Goal: Book appointment/travel/reservation

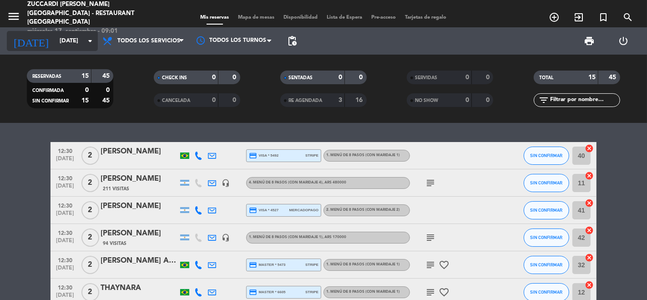
click at [55, 40] on input "[DATE]" at bounding box center [94, 41] width 79 height 16
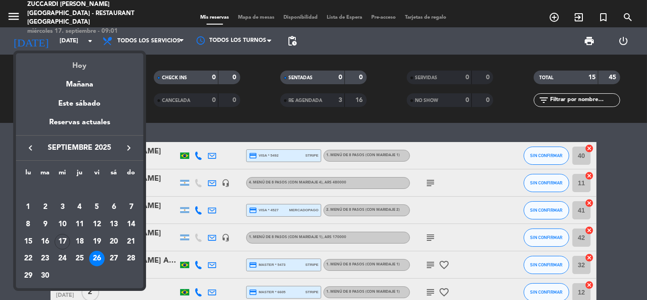
click at [81, 71] on div "Hoy" at bounding box center [79, 62] width 127 height 19
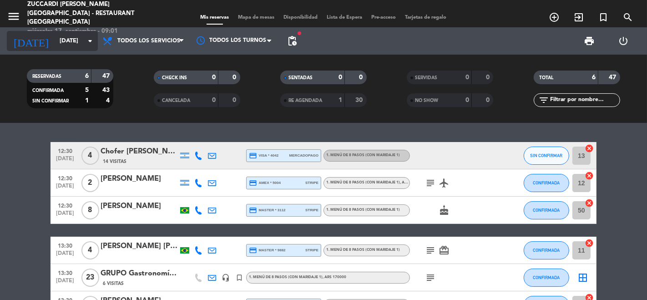
click at [68, 44] on input "[DATE]" at bounding box center [94, 41] width 79 height 16
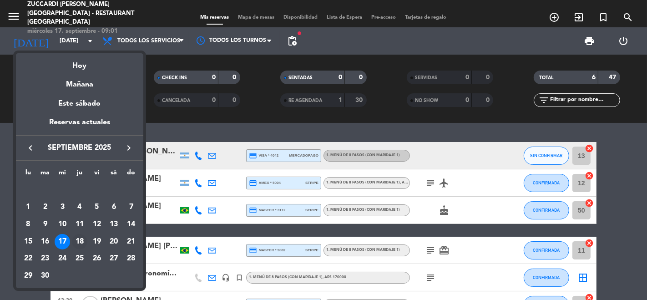
click at [83, 243] on div "18" at bounding box center [79, 241] width 15 height 15
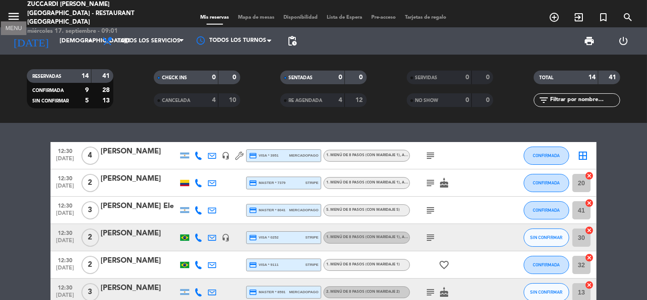
click at [17, 16] on icon "menu" at bounding box center [14, 17] width 14 height 14
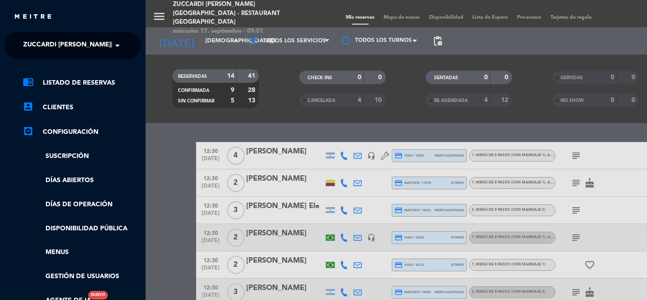
click at [36, 45] on span "Zuccardi [PERSON_NAME][GEOGRAPHIC_DATA] - Restaurant [GEOGRAPHIC_DATA]" at bounding box center [158, 45] width 271 height 19
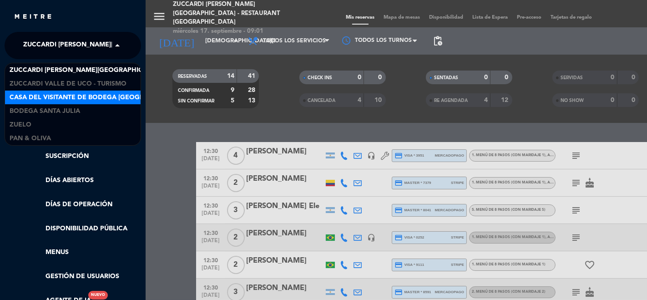
click at [76, 93] on span "Casa del Visitante de Bodega [GEOGRAPHIC_DATA][PERSON_NAME]" at bounding box center [124, 97] width 229 height 10
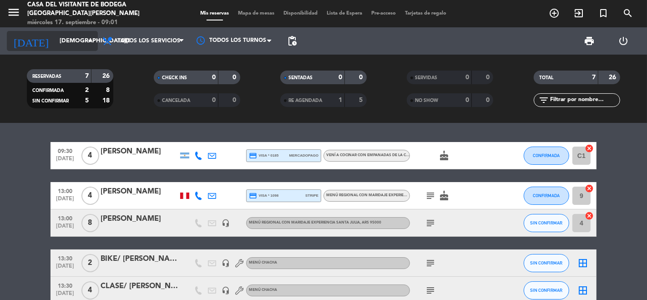
click at [65, 45] on input "[DEMOGRAPHIC_DATA][DATE]" at bounding box center [94, 41] width 79 height 16
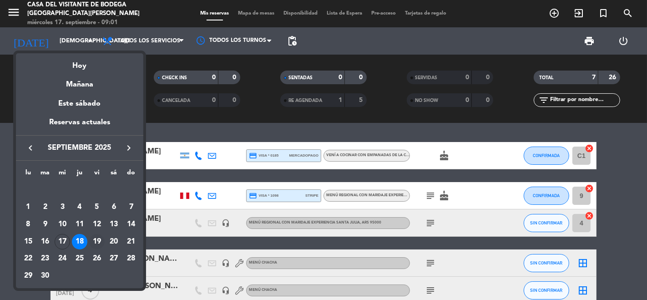
click at [96, 236] on div "19" at bounding box center [96, 241] width 15 height 15
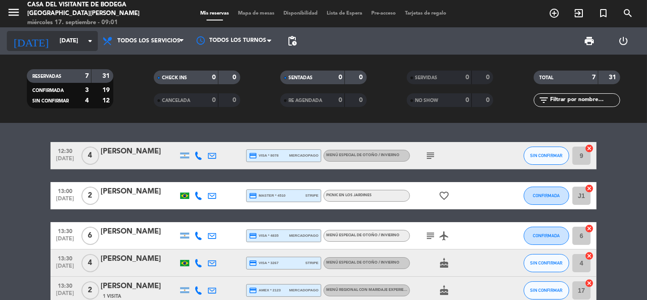
click at [55, 39] on input "[DATE]" at bounding box center [94, 41] width 79 height 16
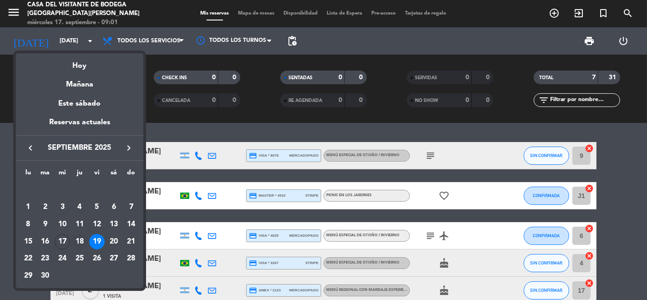
click at [77, 239] on div "18" at bounding box center [79, 241] width 15 height 15
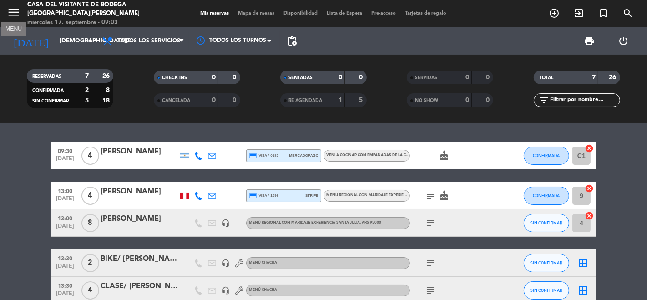
click at [15, 14] on icon "menu" at bounding box center [14, 12] width 14 height 14
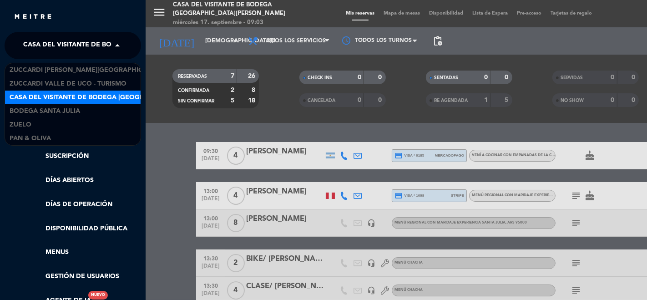
click at [36, 52] on span "Casa del Visitante de Bodega [GEOGRAPHIC_DATA][PERSON_NAME]" at bounding box center [137, 45] width 229 height 19
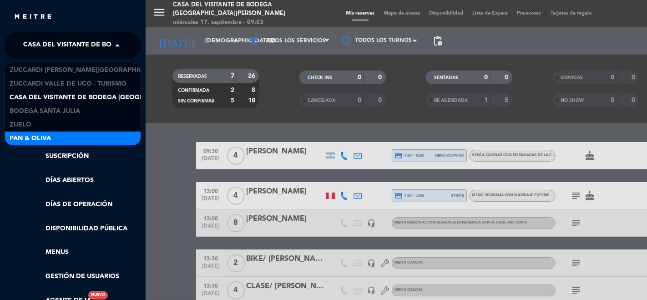
click at [46, 134] on span "Pan & Oliva" at bounding box center [30, 138] width 41 height 10
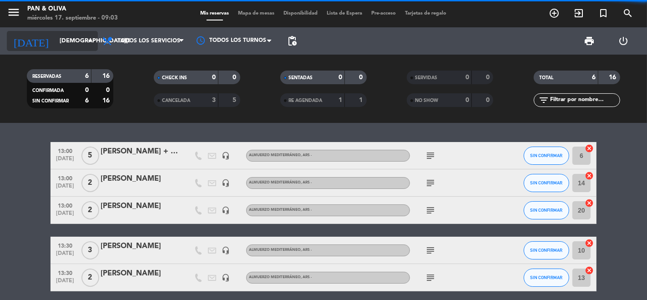
click at [64, 34] on input "[DEMOGRAPHIC_DATA][DATE]" at bounding box center [94, 41] width 79 height 16
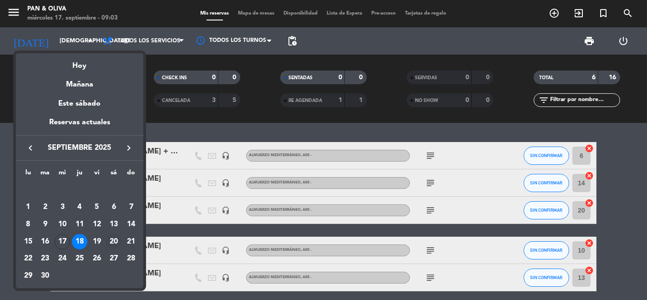
click at [118, 240] on div "20" at bounding box center [113, 241] width 15 height 15
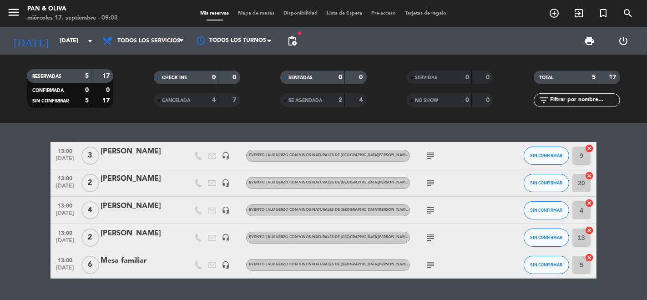
click at [435, 208] on icon "subject" at bounding box center [430, 210] width 11 height 11
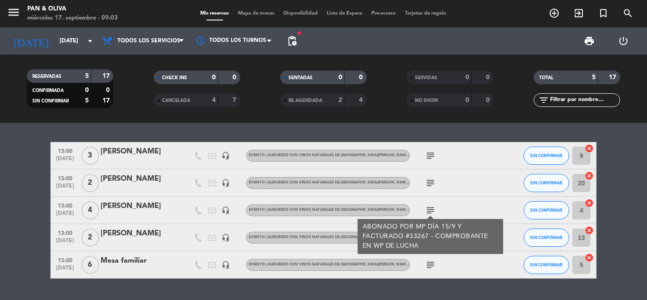
click at [431, 208] on icon "subject" at bounding box center [430, 210] width 11 height 11
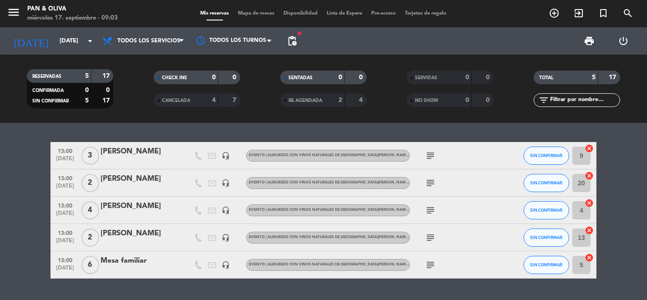
click at [429, 238] on icon "subject" at bounding box center [430, 237] width 11 height 11
click at [433, 264] on icon "subject" at bounding box center [430, 264] width 11 height 11
click at [428, 181] on icon "subject" at bounding box center [430, 182] width 11 height 11
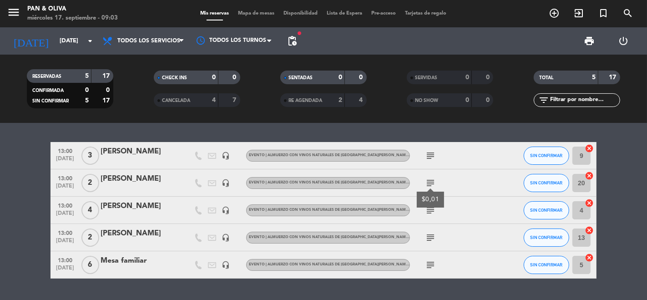
click at [428, 181] on icon "subject" at bounding box center [430, 182] width 11 height 11
click at [431, 158] on icon "subject" at bounding box center [430, 155] width 11 height 11
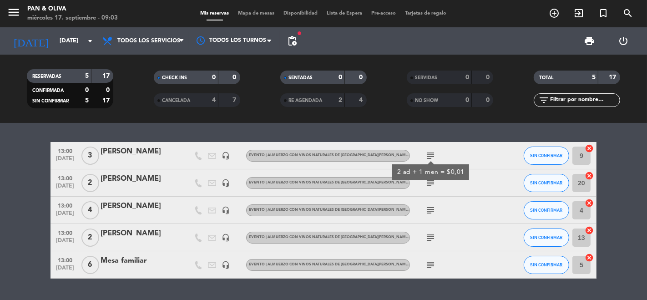
click at [431, 158] on icon "subject" at bounding box center [430, 155] width 11 height 11
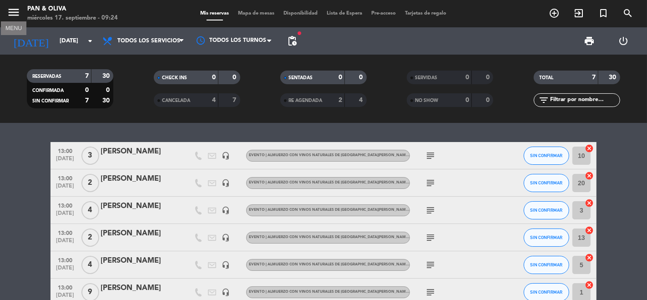
click at [19, 15] on icon "menu" at bounding box center [14, 12] width 14 height 14
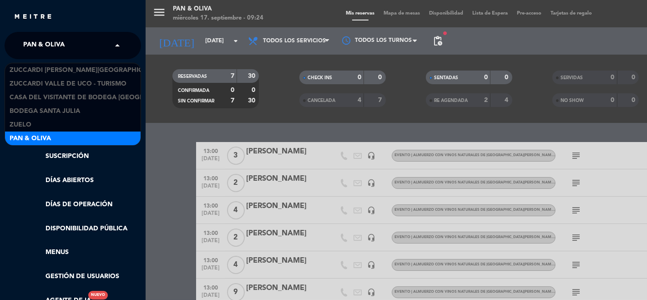
click at [37, 38] on span "Pan & Oliva" at bounding box center [43, 45] width 41 height 19
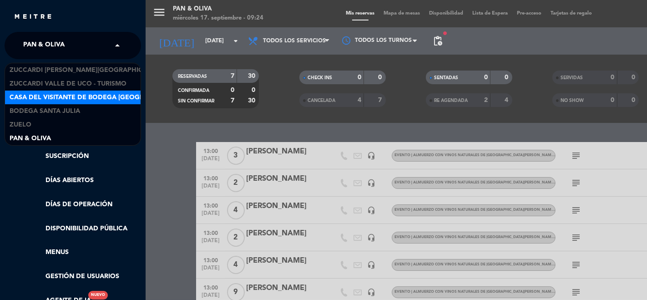
click at [62, 96] on span "Casa del Visitante de Bodega [GEOGRAPHIC_DATA][PERSON_NAME]" at bounding box center [124, 97] width 229 height 10
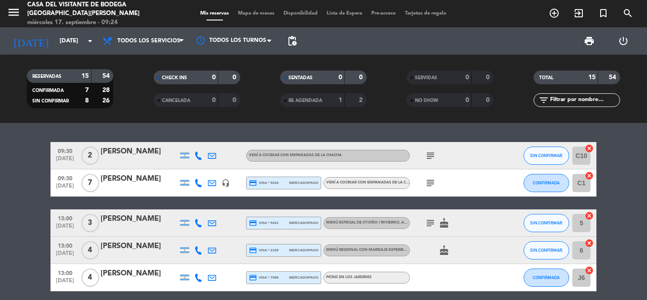
click at [428, 182] on icon "subject" at bounding box center [430, 182] width 11 height 11
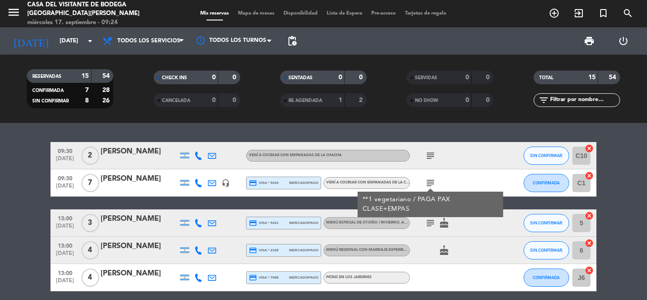
click at [428, 182] on icon "subject" at bounding box center [430, 182] width 11 height 11
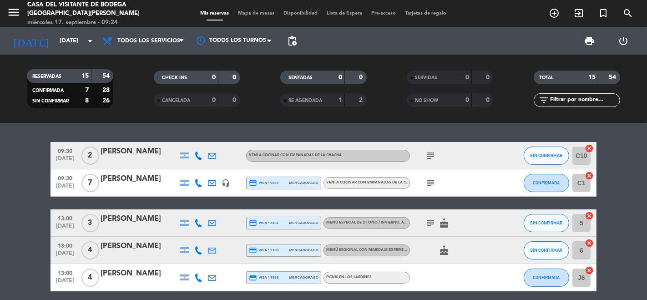
click at [431, 162] on div "subject" at bounding box center [451, 155] width 82 height 27
click at [431, 159] on icon "subject" at bounding box center [430, 155] width 11 height 11
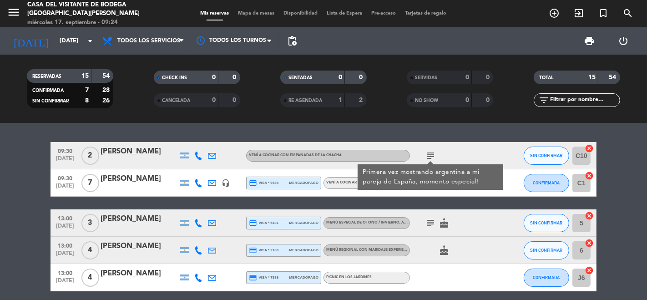
click at [431, 159] on icon "subject" at bounding box center [430, 155] width 11 height 11
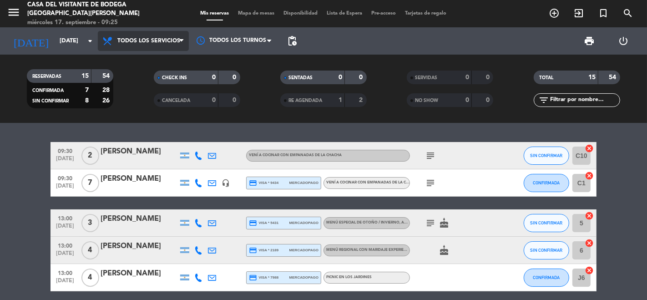
click at [154, 45] on span "Todos los servicios" at bounding box center [143, 41] width 91 height 20
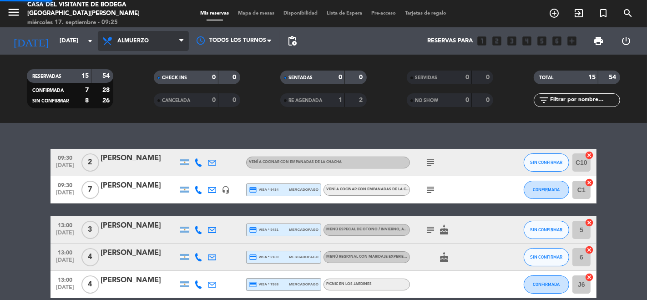
click at [141, 107] on div "menu Casa del Visitante de Bodega [GEOGRAPHIC_DATA][PERSON_NAME] [DATE] 17. sep…" at bounding box center [323, 61] width 647 height 123
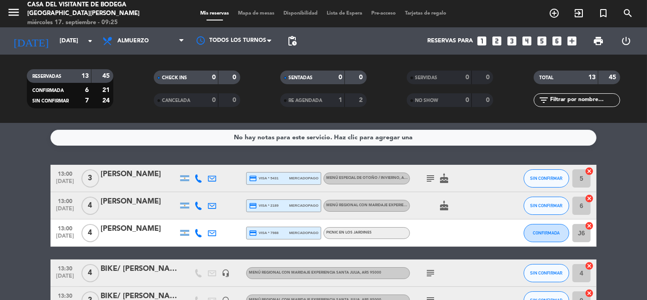
click at [432, 177] on icon "subject" at bounding box center [430, 178] width 11 height 11
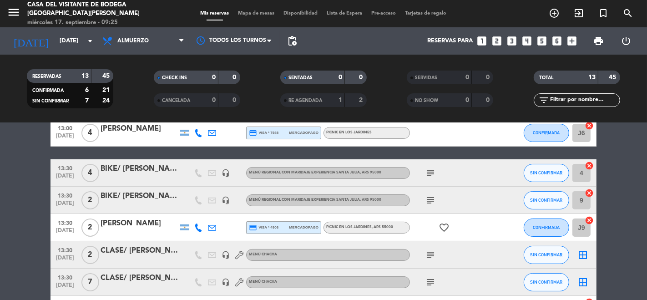
scroll to position [101, 0]
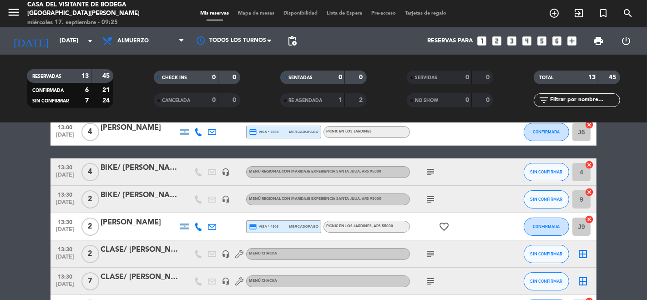
click at [430, 171] on icon "subject" at bounding box center [430, 172] width 11 height 11
click at [430, 201] on icon "subject" at bounding box center [430, 199] width 11 height 11
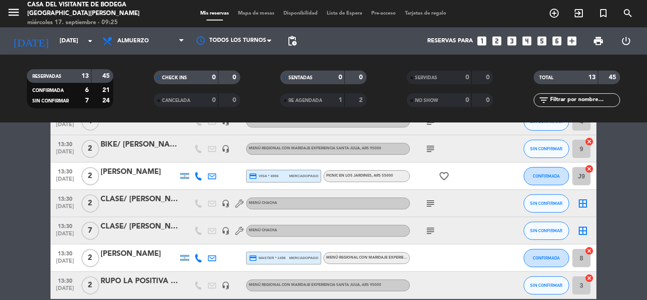
click at [428, 205] on icon "subject" at bounding box center [430, 203] width 11 height 11
click at [430, 203] on icon "subject" at bounding box center [430, 203] width 11 height 11
click at [433, 228] on icon "subject" at bounding box center [430, 230] width 11 height 11
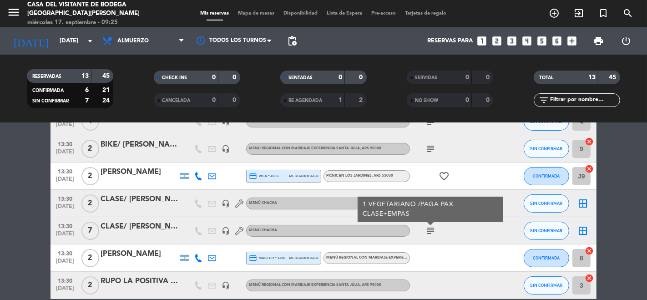
click at [433, 229] on icon "subject" at bounding box center [430, 230] width 11 height 11
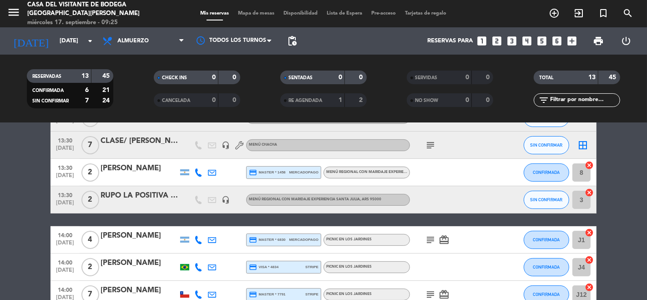
scroll to position [253, 0]
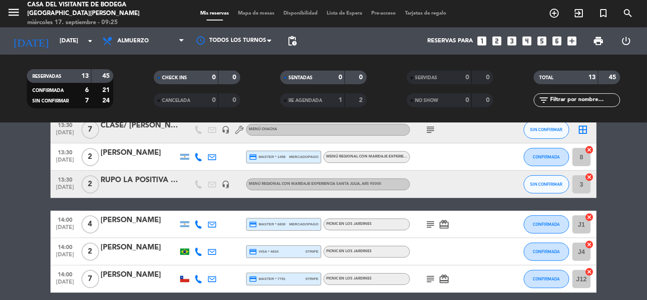
click at [431, 225] on icon "subject" at bounding box center [430, 224] width 11 height 11
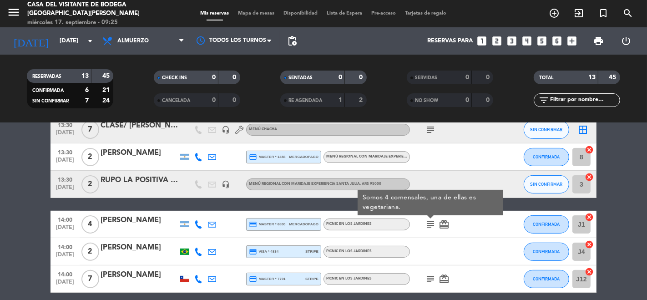
click at [431, 225] on icon "subject" at bounding box center [430, 224] width 11 height 11
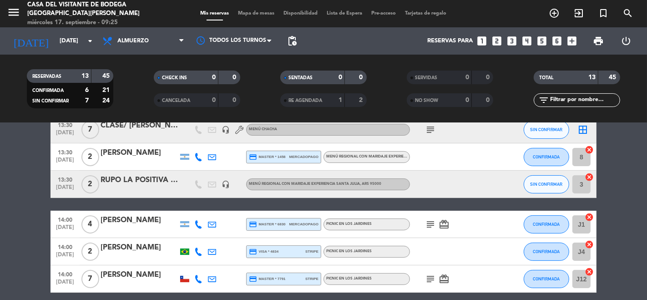
click at [431, 224] on icon "subject" at bounding box center [430, 224] width 11 height 11
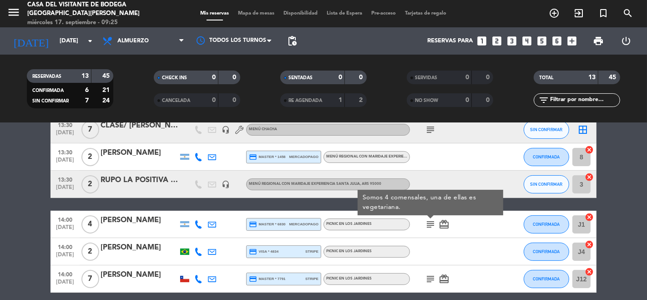
click at [431, 224] on icon "subject" at bounding box center [430, 224] width 11 height 11
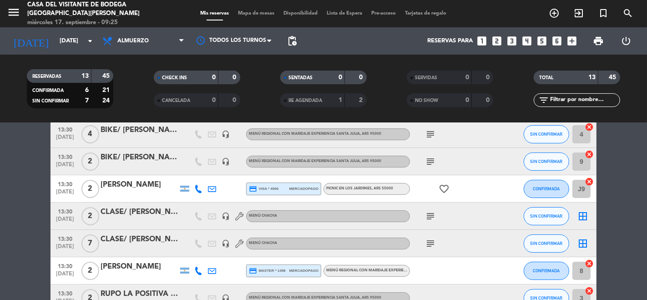
scroll to position [0, 0]
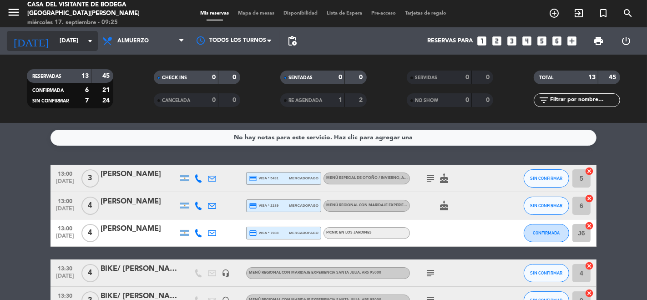
click at [73, 42] on input "[DATE]" at bounding box center [94, 41] width 79 height 16
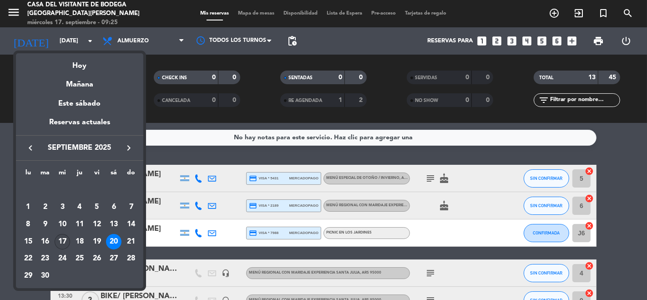
click at [61, 242] on div "17" at bounding box center [62, 241] width 15 height 15
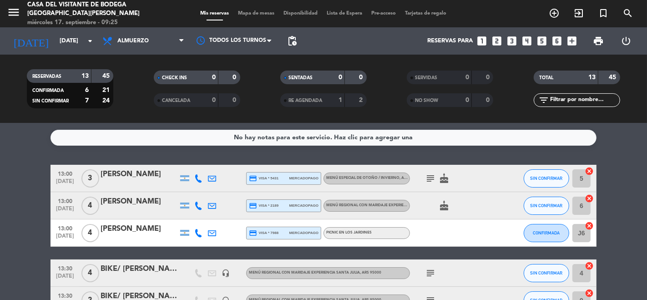
type input "[DATE]"
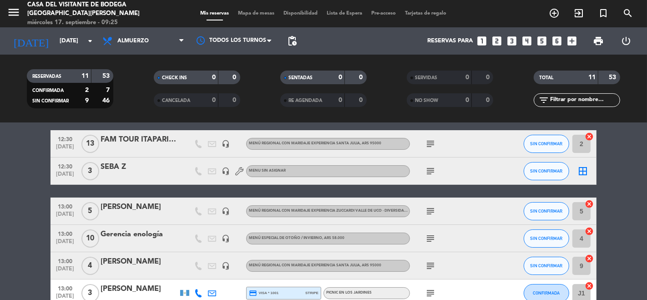
scroll to position [51, 0]
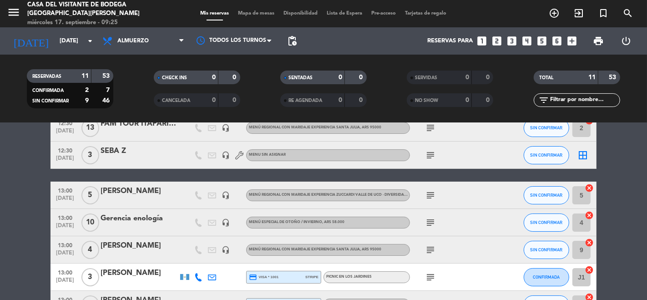
click at [438, 222] on div "subject" at bounding box center [451, 222] width 82 height 27
click at [434, 222] on icon "subject" at bounding box center [430, 222] width 11 height 11
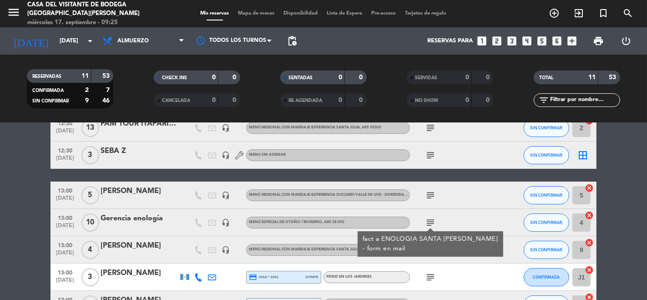
click at [434, 222] on icon "subject" at bounding box center [430, 222] width 11 height 11
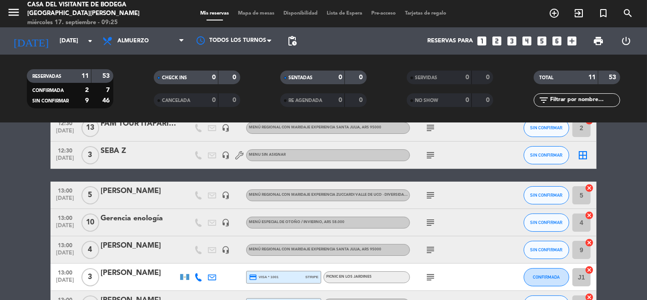
click at [433, 249] on icon "subject" at bounding box center [430, 249] width 11 height 11
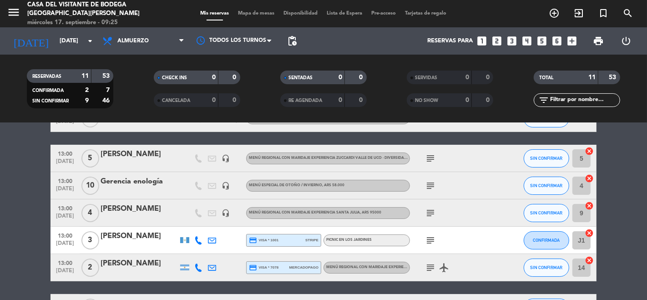
scroll to position [101, 0]
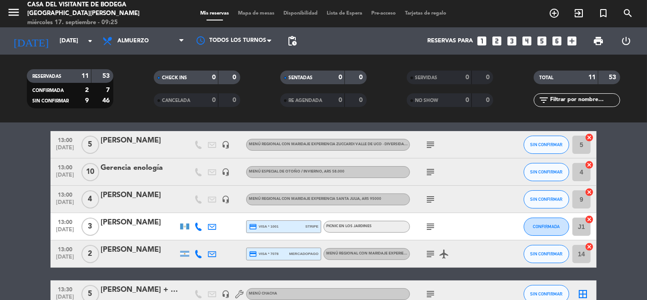
click at [430, 228] on icon "subject" at bounding box center [430, 226] width 11 height 11
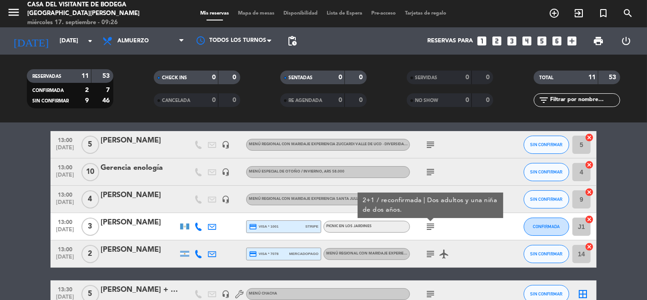
click at [430, 228] on icon "subject" at bounding box center [430, 226] width 11 height 11
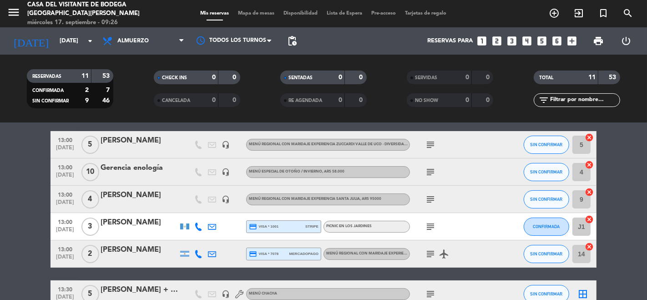
scroll to position [152, 0]
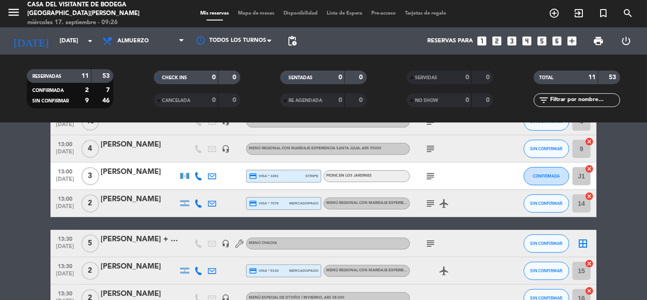
click at [430, 242] on icon "subject" at bounding box center [430, 243] width 11 height 11
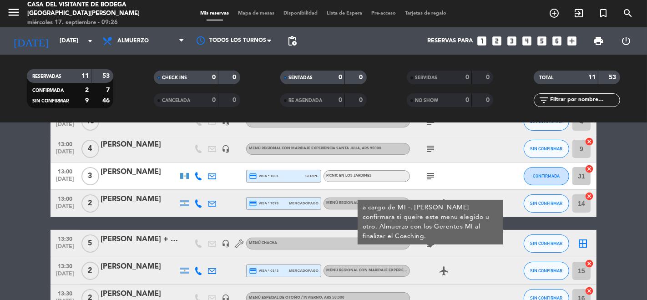
click at [430, 243] on icon "subject" at bounding box center [430, 243] width 11 height 11
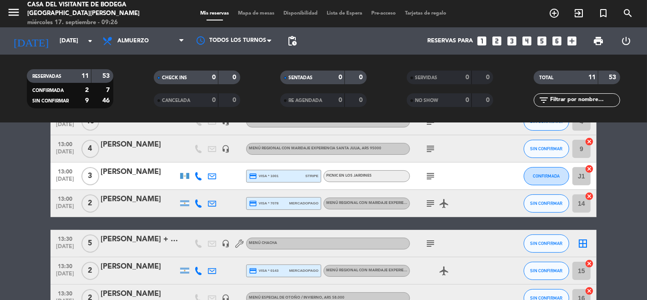
click at [151, 241] on div "[PERSON_NAME] + Gerentes Regionales MI" at bounding box center [139, 239] width 77 height 12
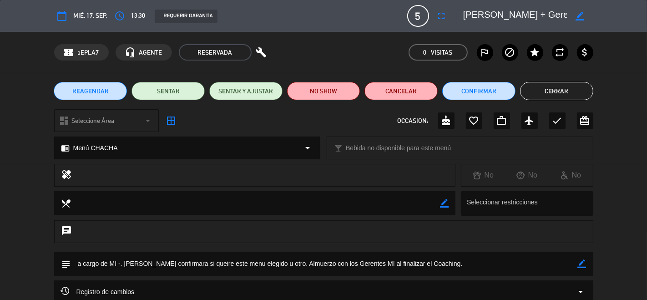
click at [556, 96] on button "Cerrar" at bounding box center [556, 91] width 73 height 18
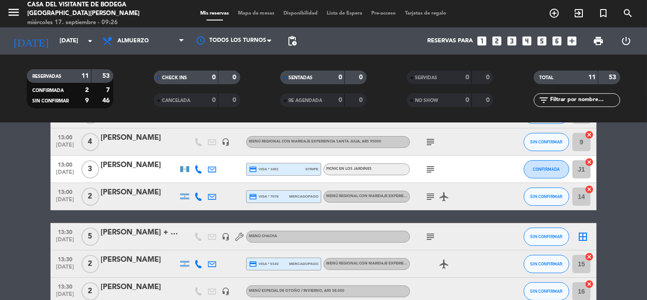
scroll to position [84, 0]
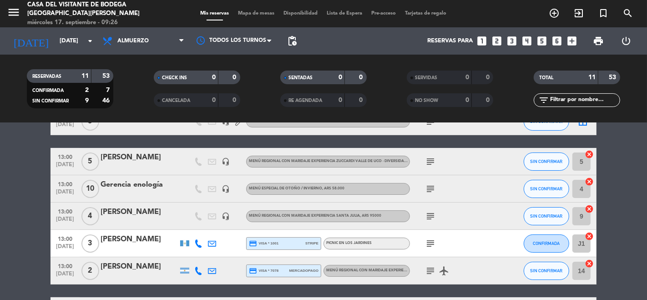
click at [434, 160] on icon "subject" at bounding box center [430, 161] width 11 height 11
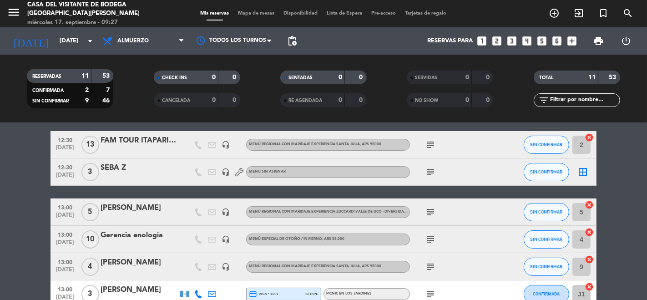
click at [427, 149] on icon "subject" at bounding box center [430, 144] width 11 height 11
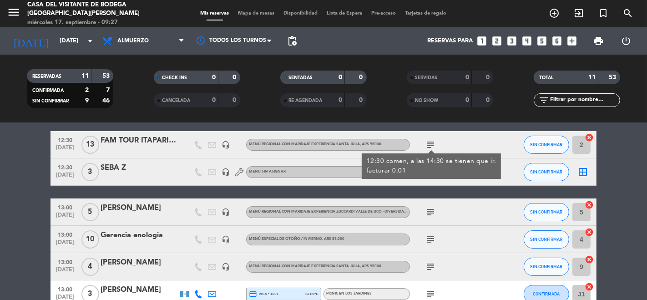
click at [428, 143] on icon "subject" at bounding box center [430, 144] width 11 height 11
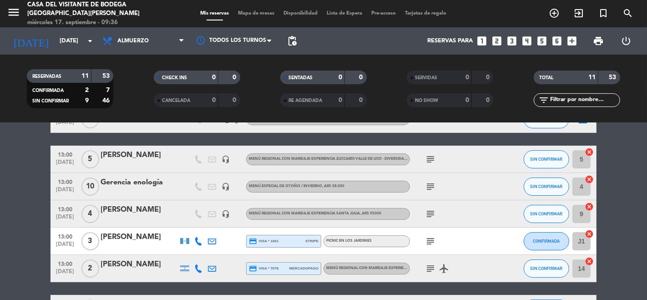
scroll to position [101, 0]
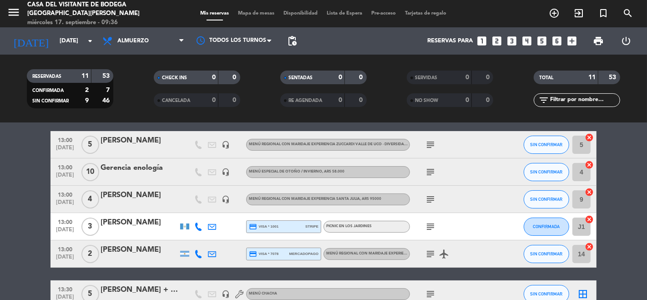
click at [437, 172] on span "subject" at bounding box center [431, 172] width 14 height 11
click at [434, 171] on icon "subject" at bounding box center [430, 172] width 11 height 11
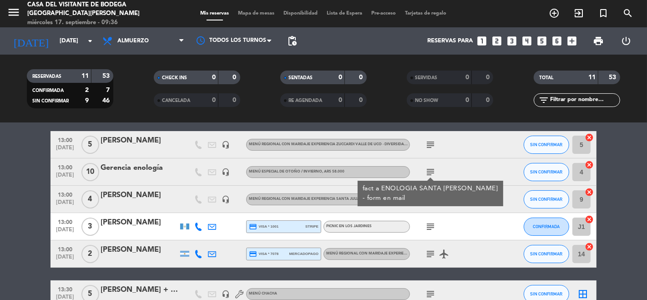
click at [434, 171] on icon "subject" at bounding box center [430, 172] width 11 height 11
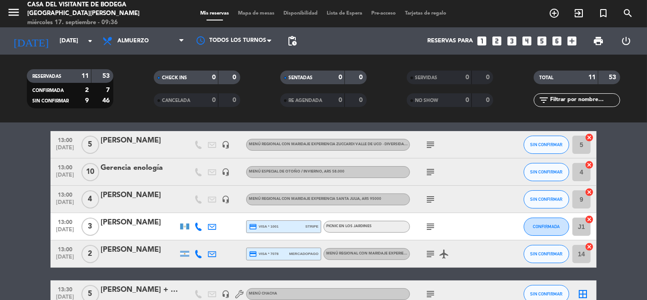
click at [433, 197] on icon "subject" at bounding box center [430, 199] width 11 height 11
click at [429, 228] on icon "subject" at bounding box center [430, 226] width 11 height 11
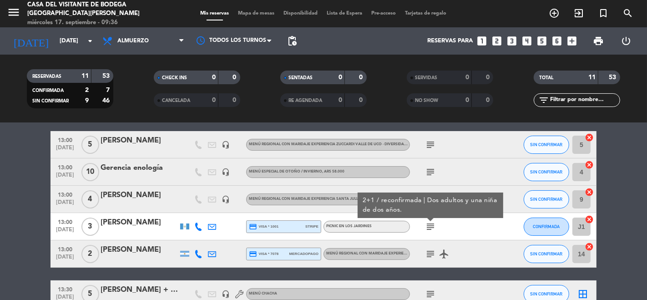
click at [429, 228] on icon "subject" at bounding box center [430, 226] width 11 height 11
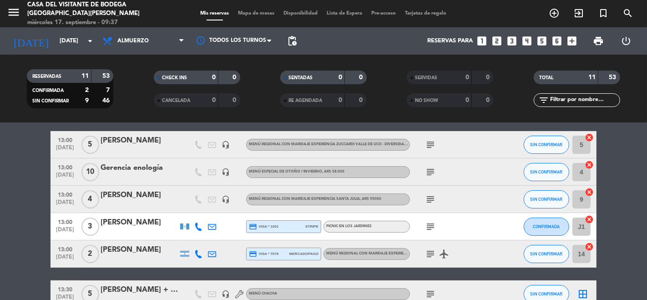
click at [434, 254] on icon "subject" at bounding box center [430, 253] width 11 height 11
click at [55, 35] on input "[DATE]" at bounding box center [94, 41] width 79 height 16
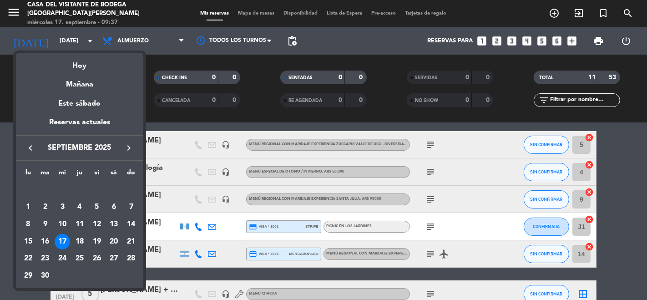
click at [9, 7] on div at bounding box center [323, 150] width 647 height 300
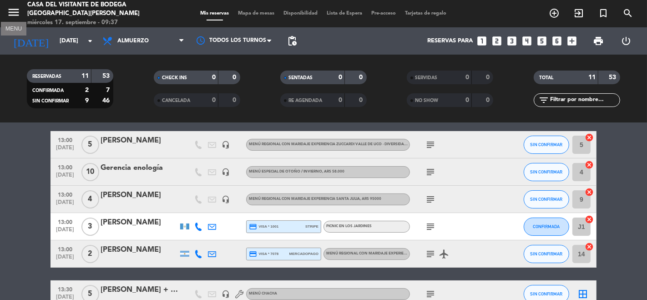
click at [11, 10] on icon "menu" at bounding box center [14, 12] width 14 height 14
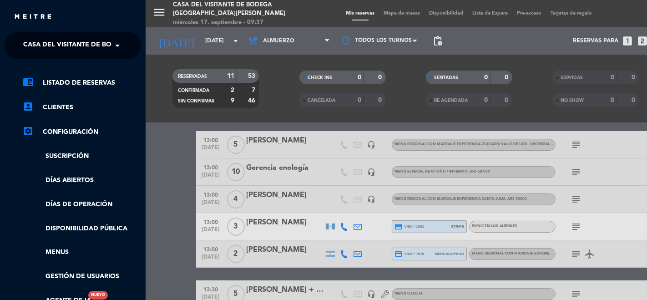
click at [39, 47] on span "Casa del Visitante de Bodega [GEOGRAPHIC_DATA][PERSON_NAME]" at bounding box center [137, 45] width 229 height 19
